Goal: Task Accomplishment & Management: Use online tool/utility

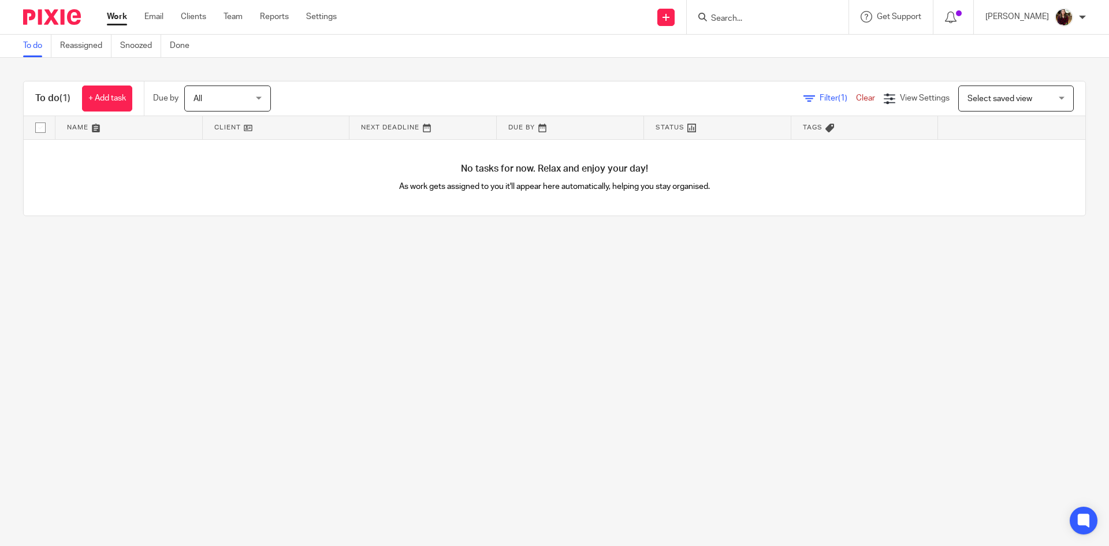
click at [760, 18] on input "Search" at bounding box center [762, 19] width 104 height 10
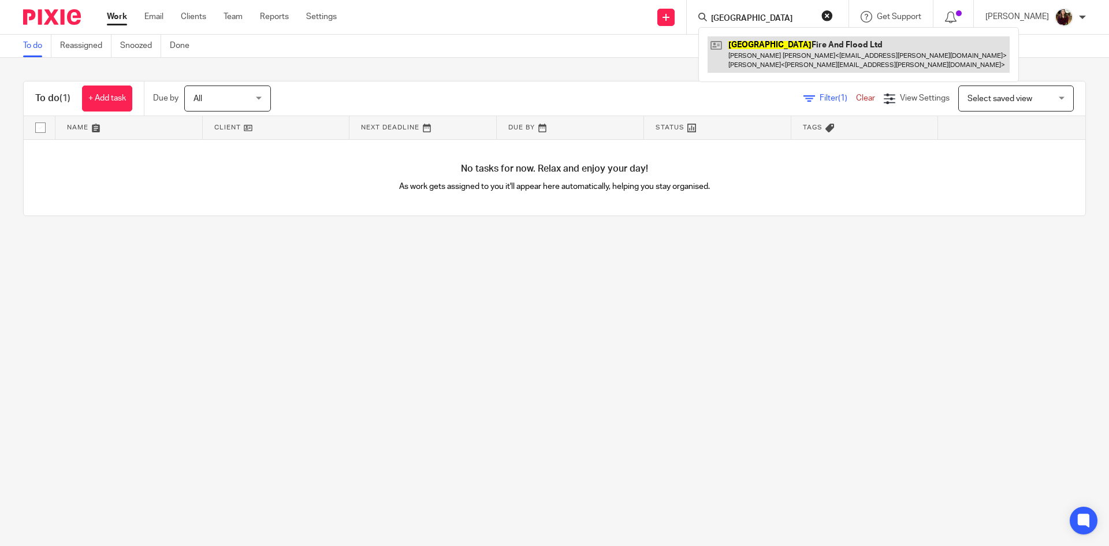
type input "oxford"
click at [772, 55] on link at bounding box center [858, 54] width 302 height 36
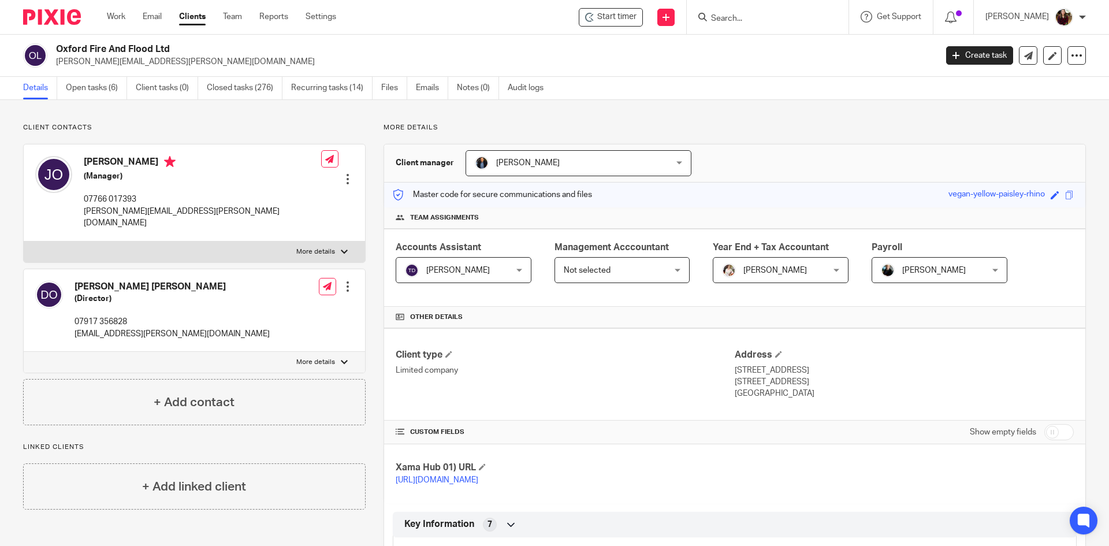
click at [754, 21] on input "Search" at bounding box center [762, 19] width 104 height 10
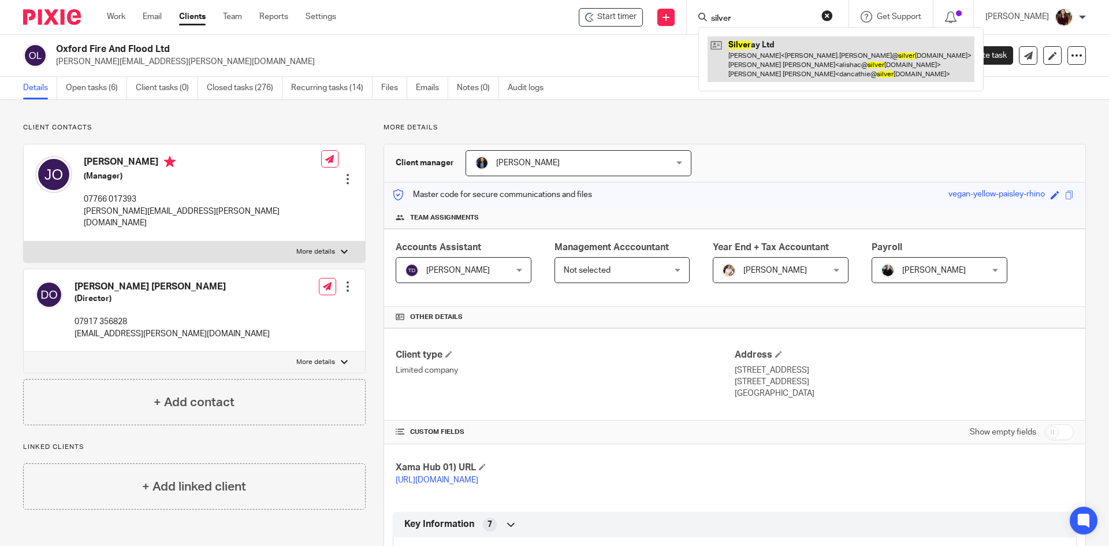
type input "silver"
click at [777, 70] on link at bounding box center [840, 59] width 267 height 46
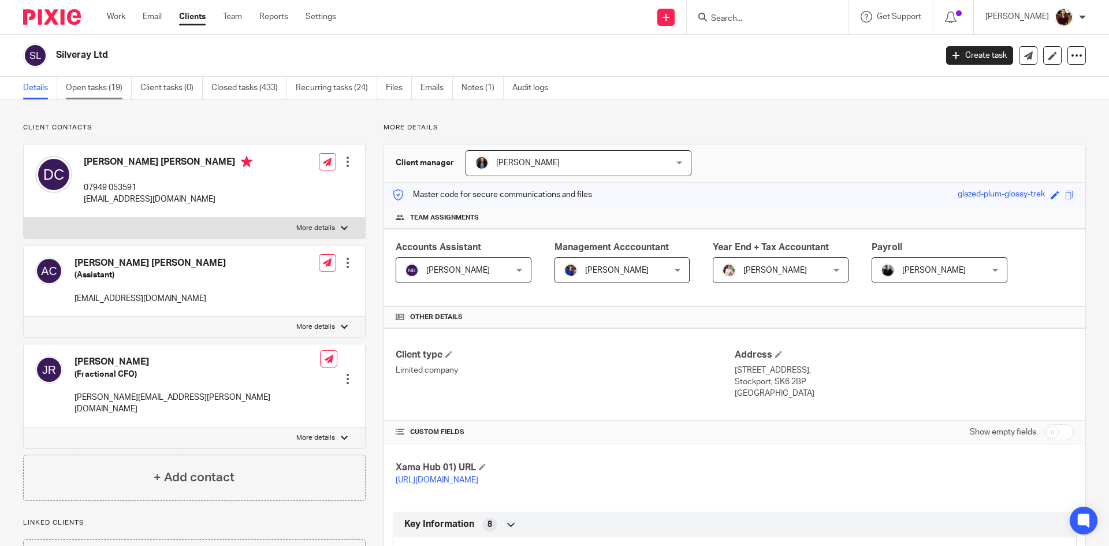
click at [106, 82] on link "Open tasks (19)" at bounding box center [99, 88] width 66 height 23
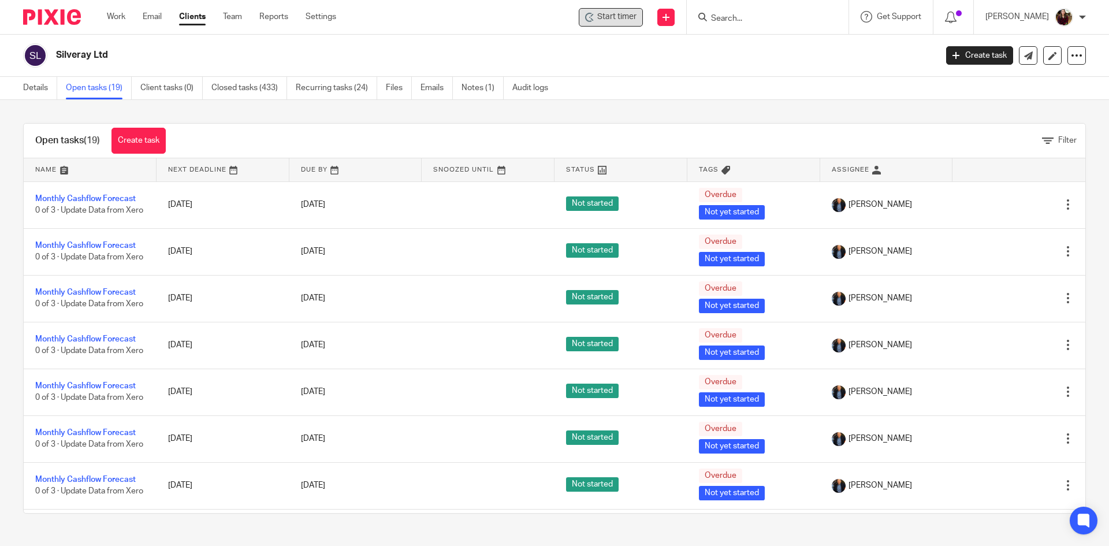
click at [636, 17] on span "Start timer" at bounding box center [616, 17] width 39 height 12
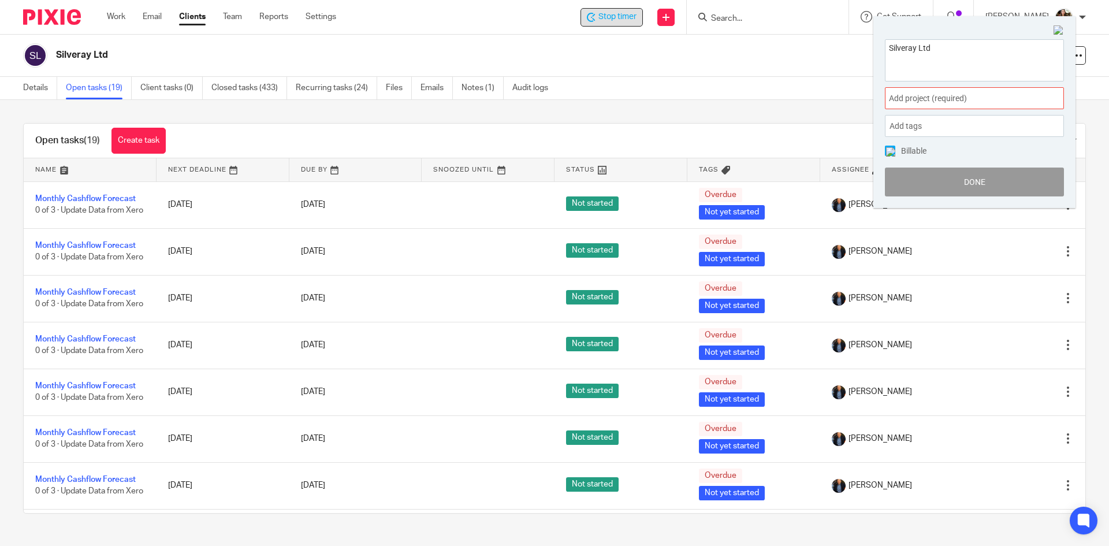
click at [965, 98] on span "Add project (required) :" at bounding box center [961, 98] width 145 height 12
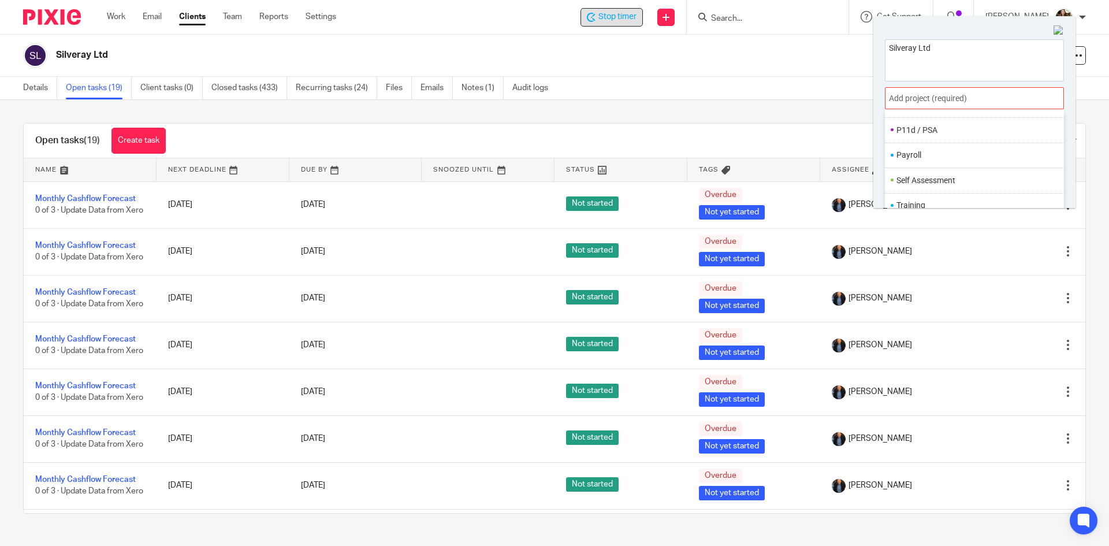
scroll to position [432, 0]
click at [927, 155] on li "Payroll" at bounding box center [971, 152] width 151 height 12
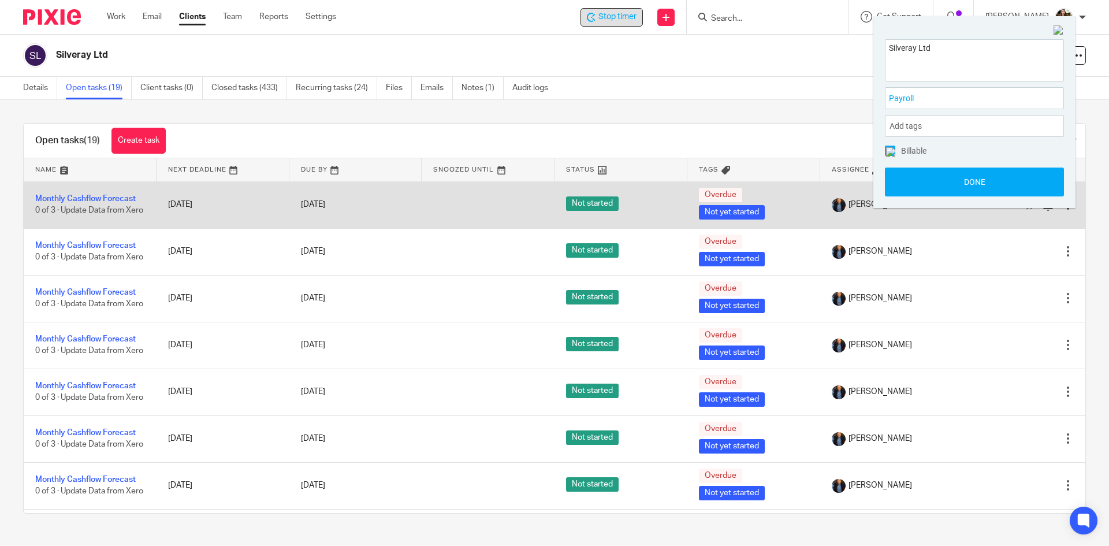
drag, startPoint x: 935, startPoint y: 180, endPoint x: 859, endPoint y: 220, distance: 86.3
click at [935, 180] on button "Done" at bounding box center [973, 181] width 179 height 29
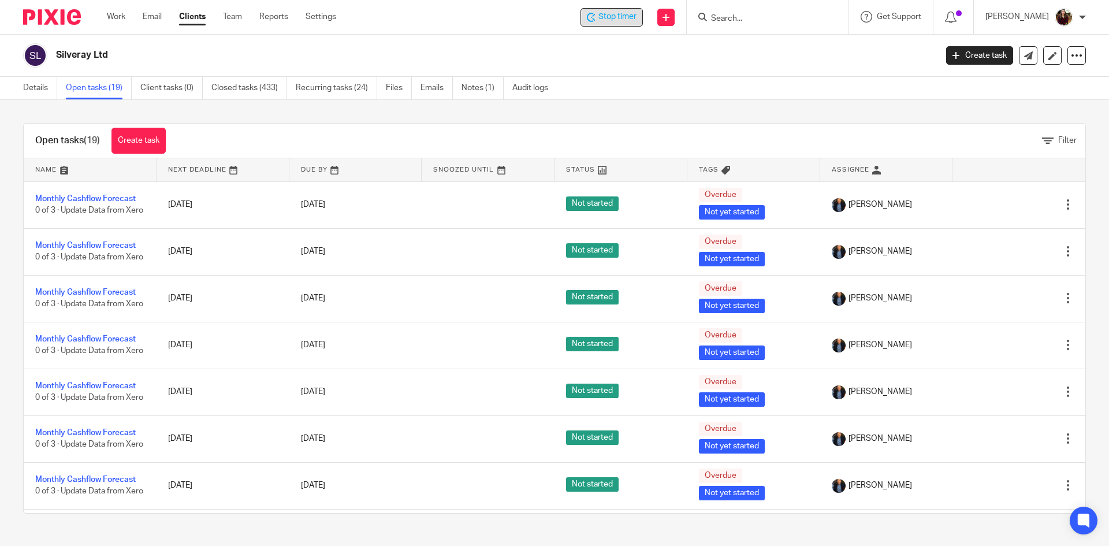
click at [623, 12] on span "Stop timer" at bounding box center [617, 17] width 38 height 12
click at [758, 20] on input "Search" at bounding box center [762, 19] width 104 height 10
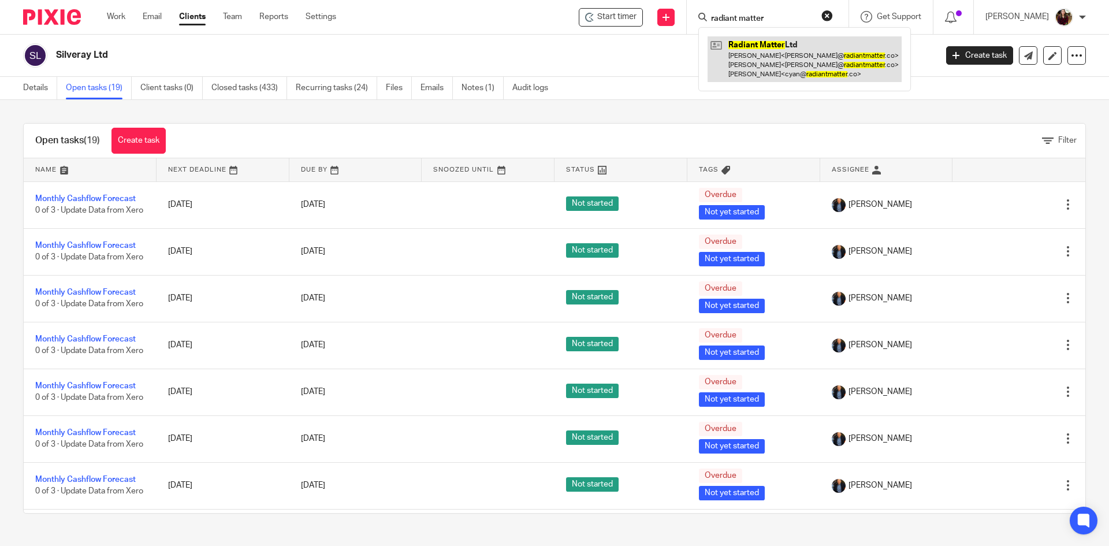
type input "radiant matter"
click at [777, 54] on link at bounding box center [804, 59] width 194 height 46
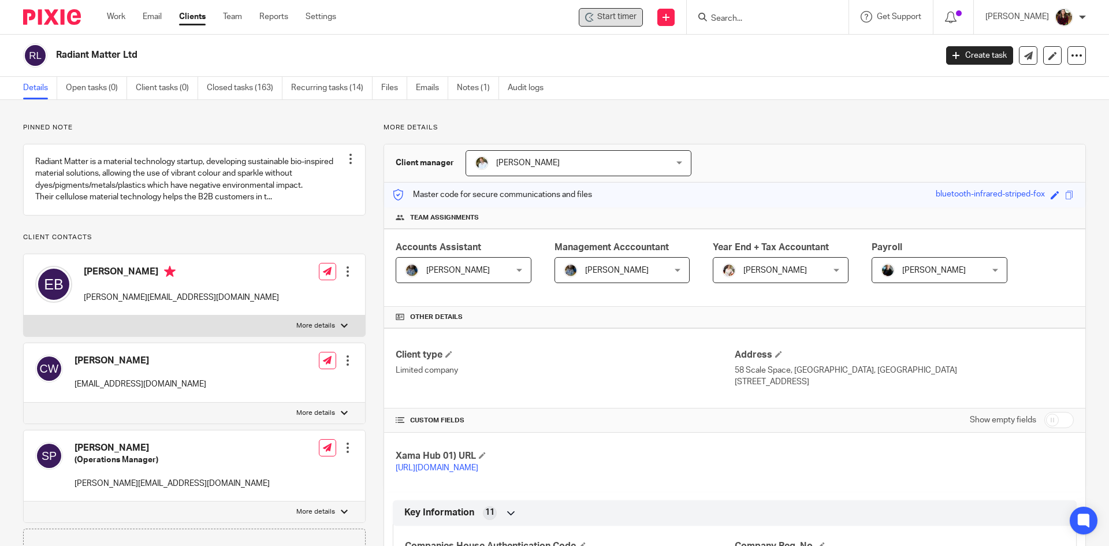
click at [628, 14] on span "Start timer" at bounding box center [616, 17] width 39 height 12
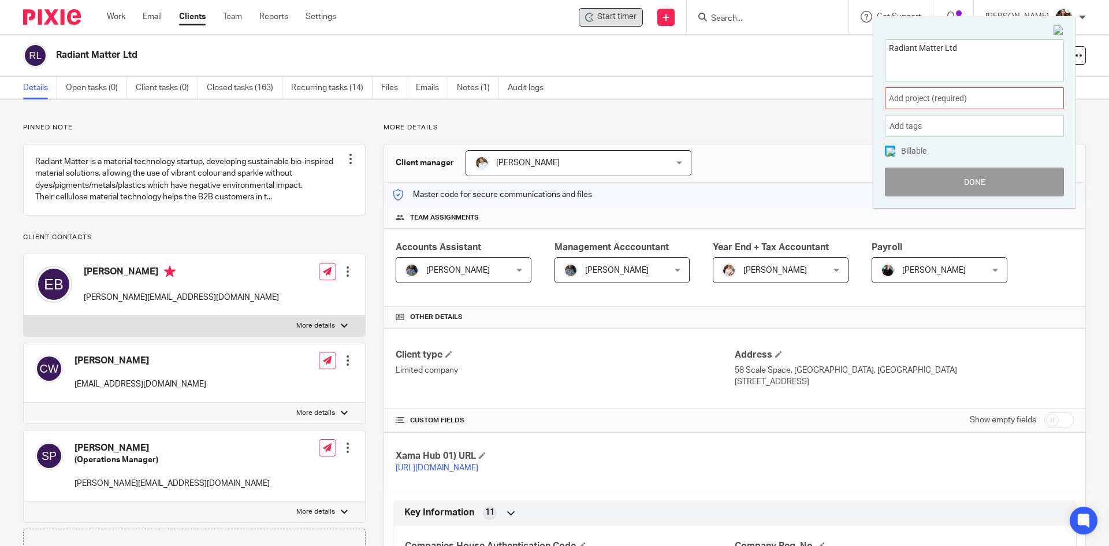
click at [949, 92] on div "Add project (required) :" at bounding box center [973, 98] width 179 height 22
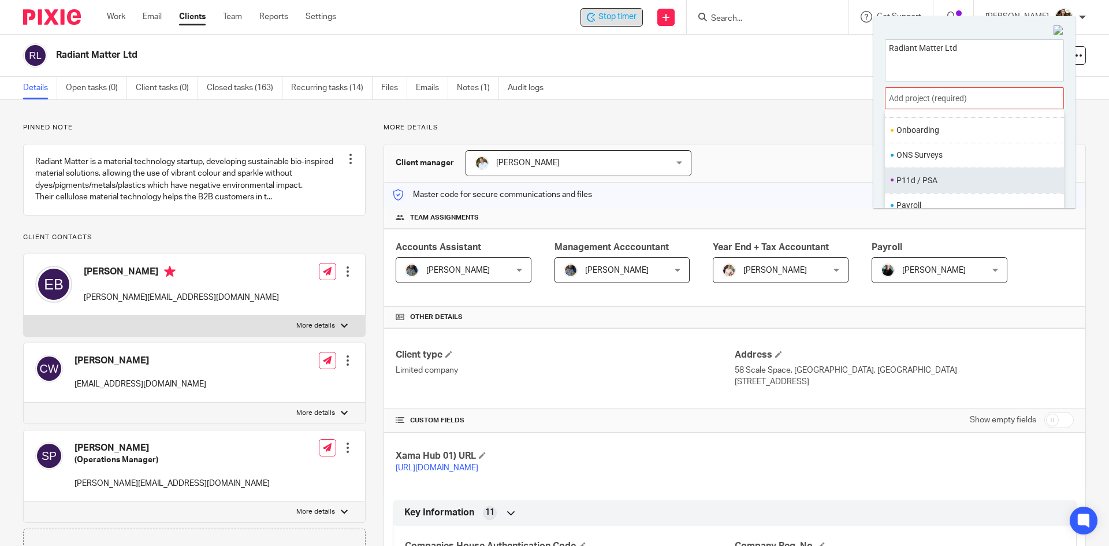
scroll to position [404, 0]
click at [909, 180] on li "Payroll" at bounding box center [971, 180] width 151 height 12
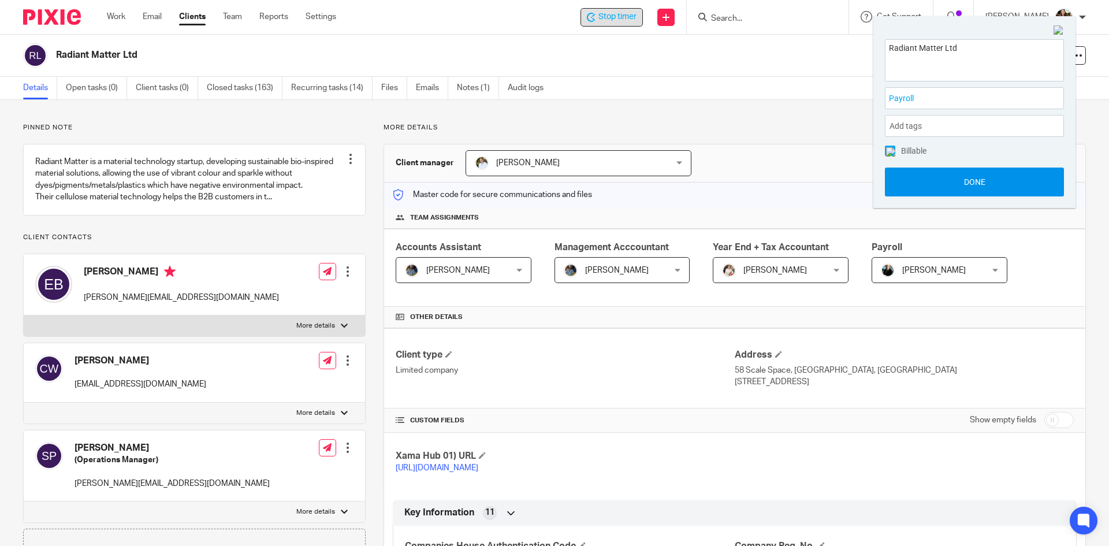
click at [960, 186] on button "Done" at bounding box center [973, 181] width 179 height 29
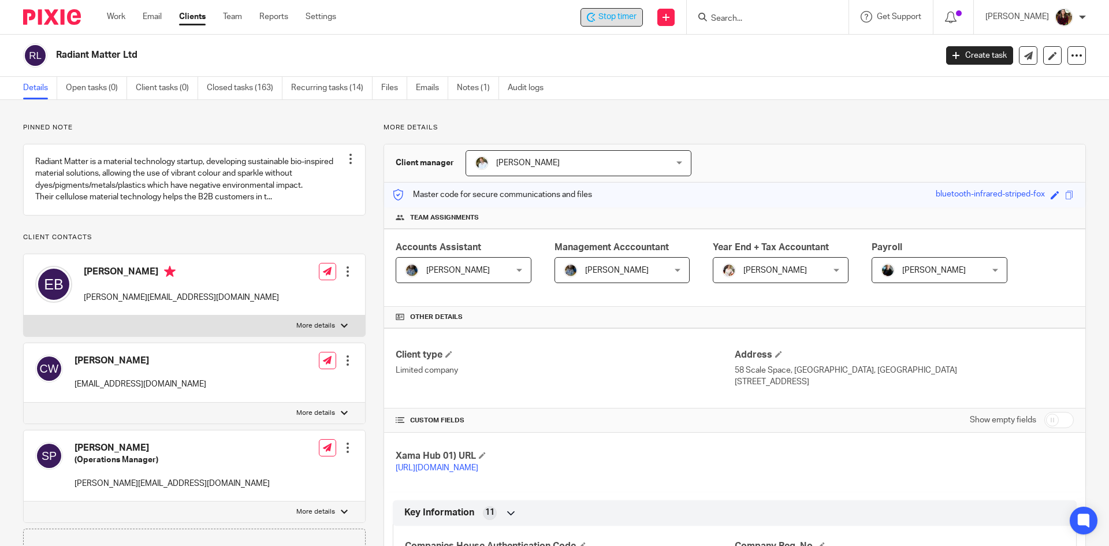
click at [636, 19] on span "Stop timer" at bounding box center [617, 17] width 38 height 12
